Goal: Task Accomplishment & Management: Manage account settings

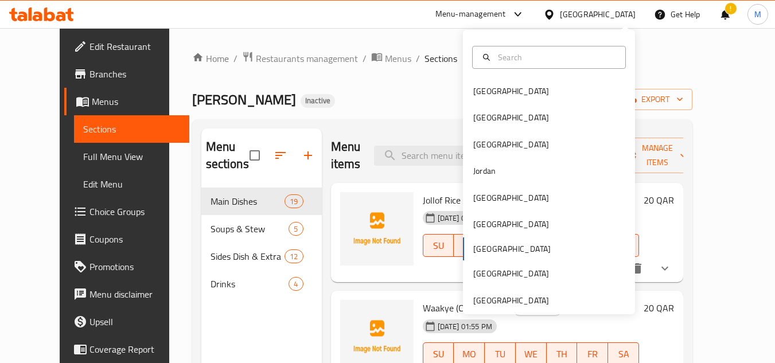
scroll to position [172, 0]
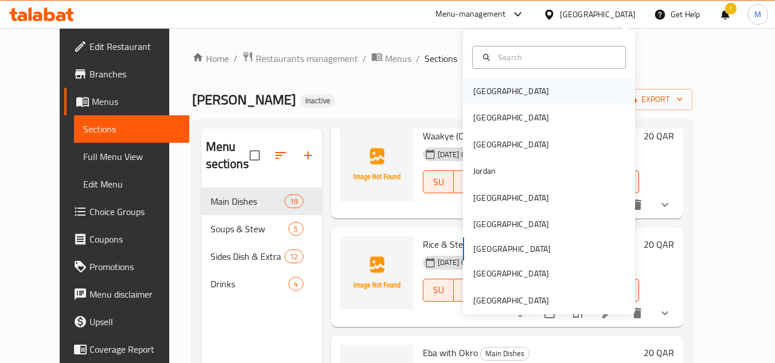
click at [488, 94] on div "[GEOGRAPHIC_DATA]" at bounding box center [511, 91] width 76 height 13
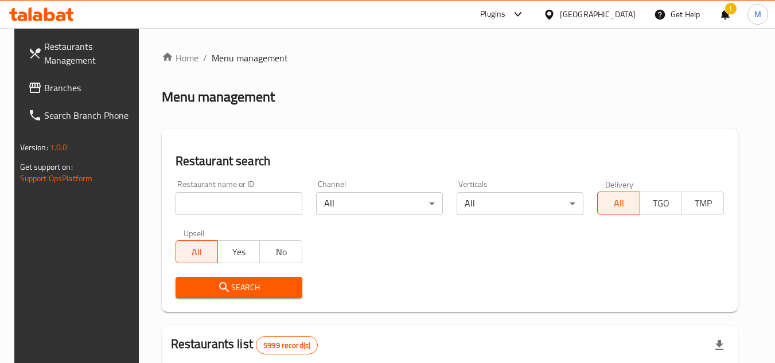
click at [65, 87] on span "Branches" at bounding box center [89, 88] width 91 height 14
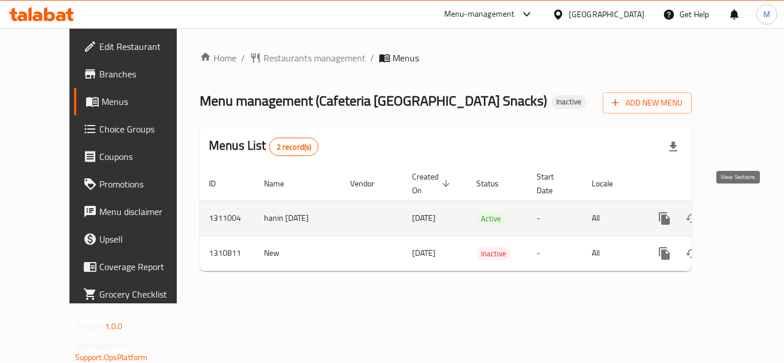
click at [742, 213] on icon "enhanced table" at bounding box center [747, 218] width 10 height 10
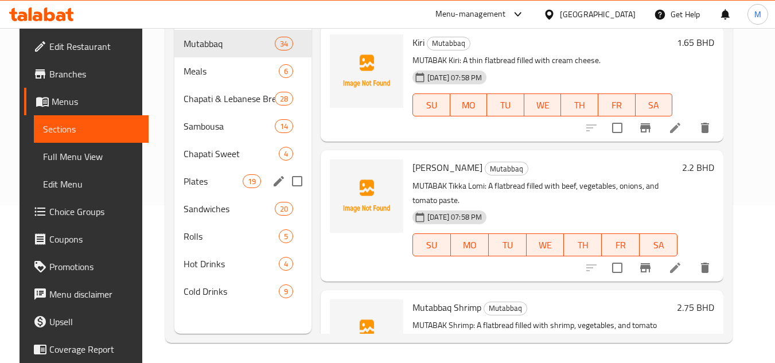
scroll to position [161, 0]
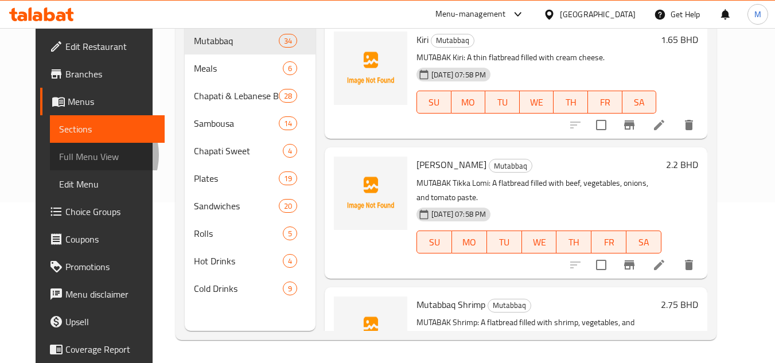
click at [59, 155] on span "Full Menu View" at bounding box center [107, 157] width 97 height 14
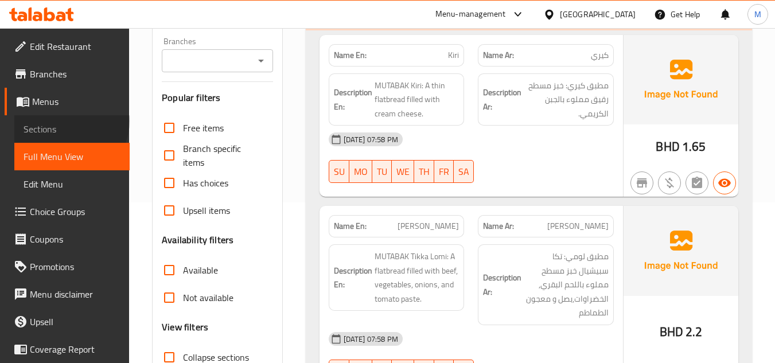
click at [69, 121] on link "Sections" at bounding box center [71, 129] width 115 height 28
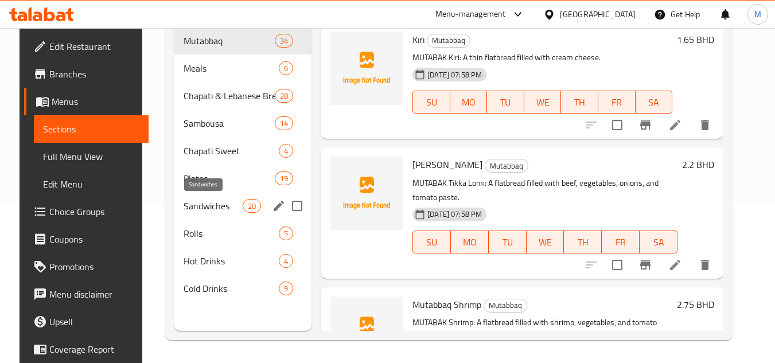
click at [218, 204] on span "Sandwiches" at bounding box center [213, 206] width 59 height 14
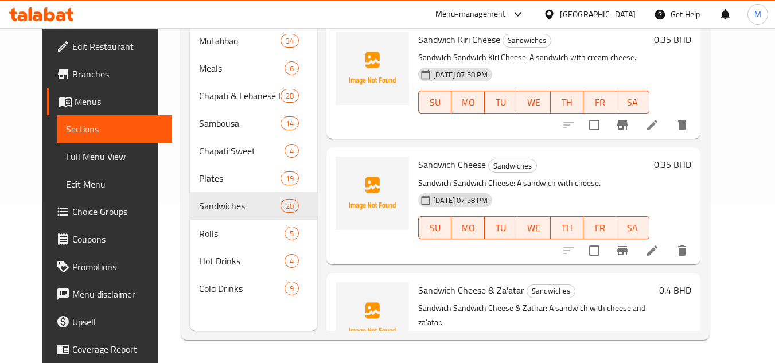
click at [66, 156] on span "Full Menu View" at bounding box center [114, 157] width 97 height 14
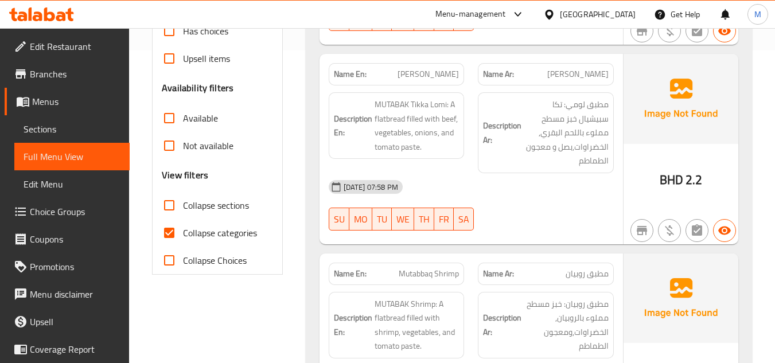
scroll to position [333, 0]
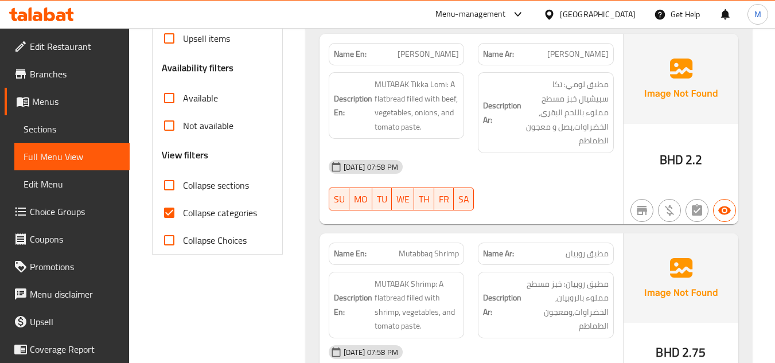
click at [170, 189] on input "Collapse sections" at bounding box center [169, 186] width 28 height 28
checkbox input "true"
click at [170, 217] on input "Collapse categories" at bounding box center [169, 213] width 28 height 28
checkbox input "false"
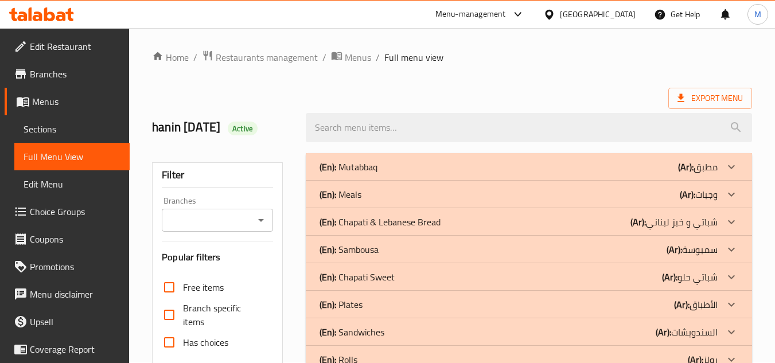
scroll to position [0, 0]
click at [729, 166] on icon at bounding box center [731, 168] width 14 height 14
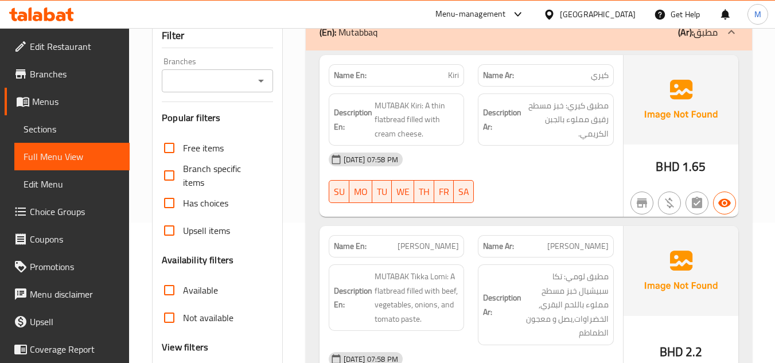
scroll to position [172, 0]
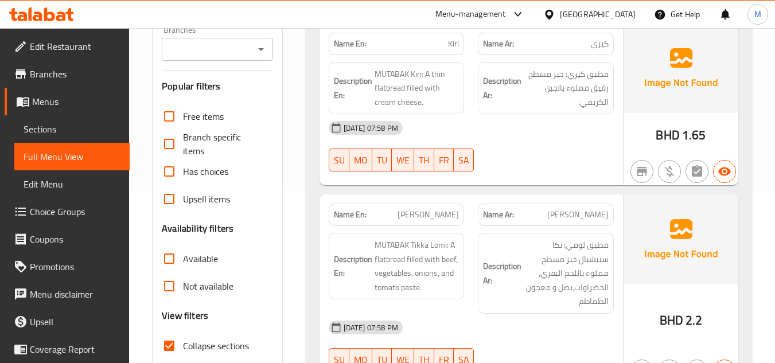
click at [55, 130] on span "Sections" at bounding box center [72, 129] width 97 height 14
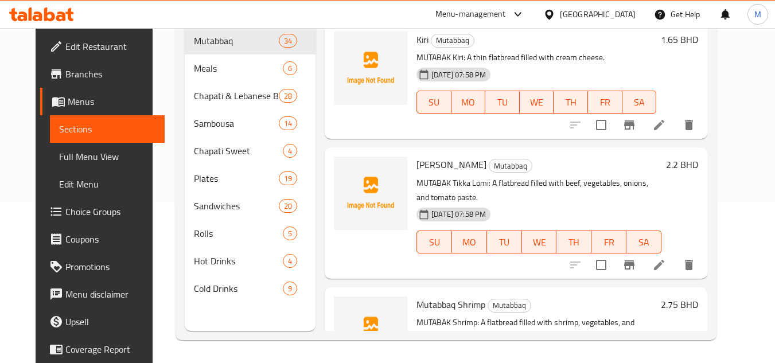
scroll to position [161, 0]
